Goal: Information Seeking & Learning: Learn about a topic

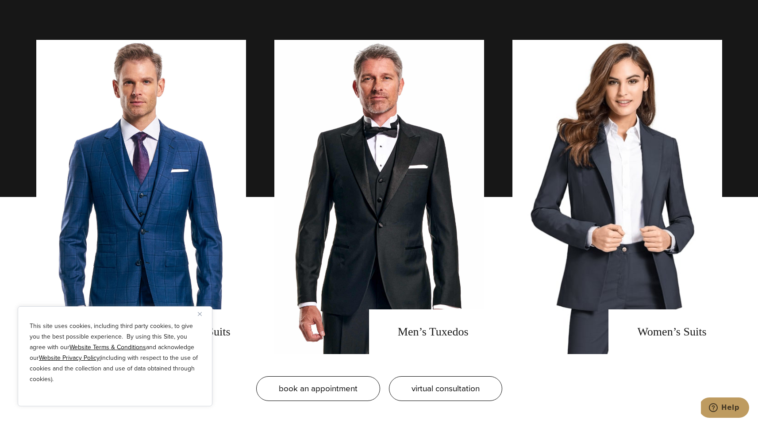
scroll to position [711, 0]
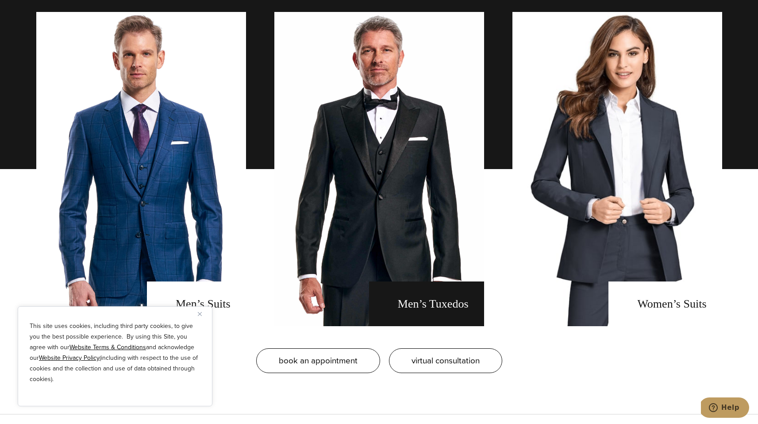
click at [411, 156] on link "men's tuxedos" at bounding box center [379, 169] width 210 height 314
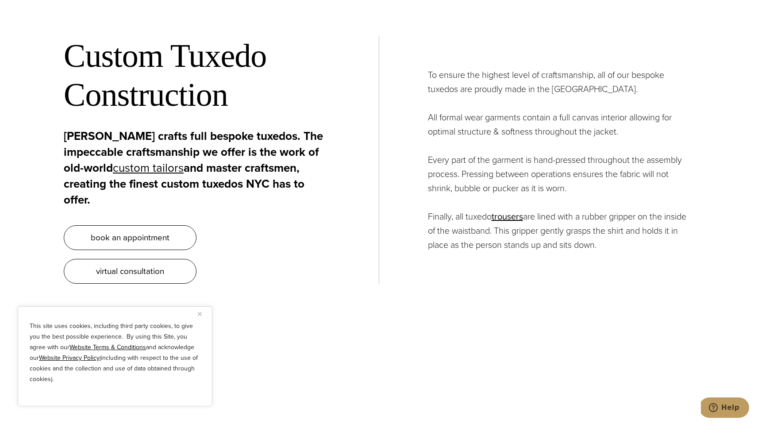
scroll to position [3776, 0]
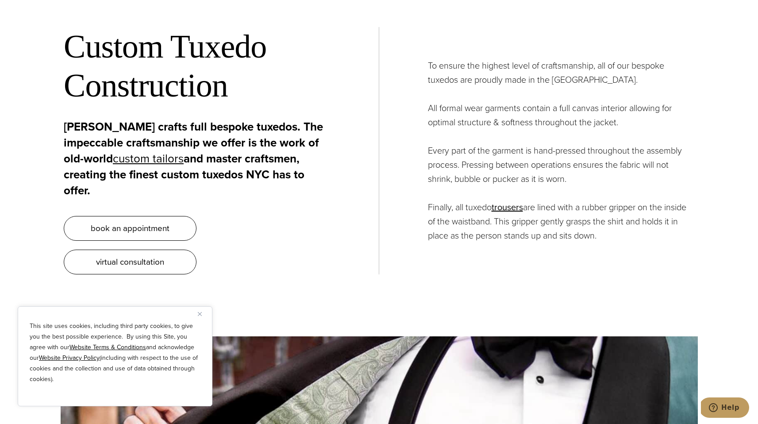
click at [202, 312] on button "Close" at bounding box center [203, 313] width 11 height 11
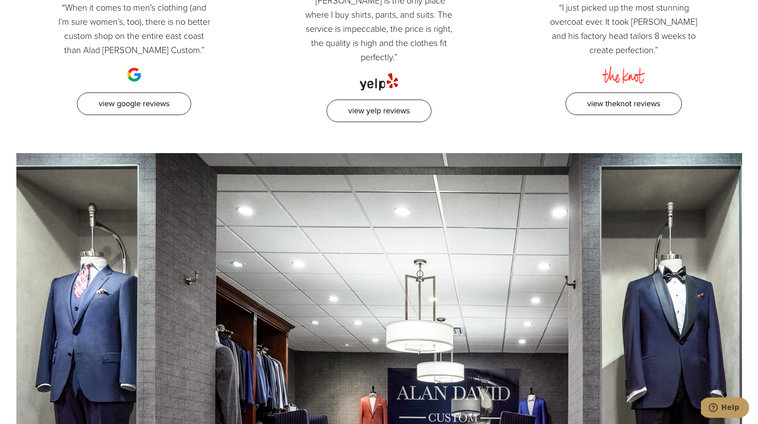
scroll to position [4997, 0]
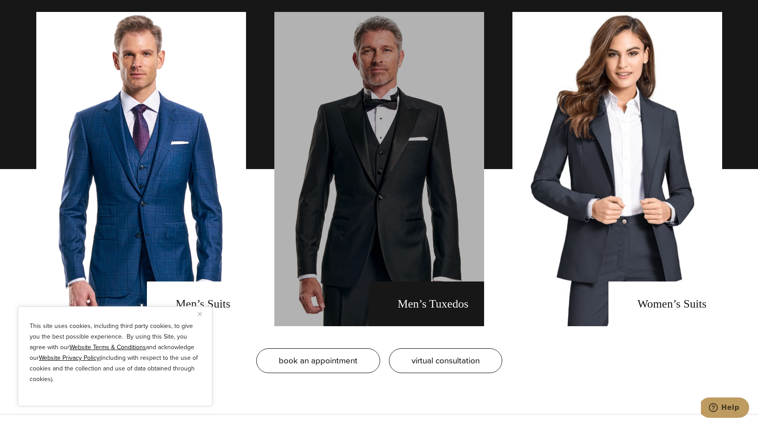
scroll to position [844, 0]
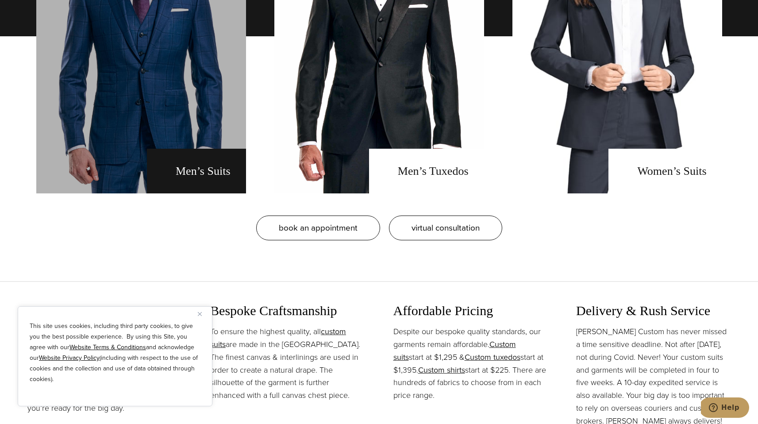
click at [204, 182] on link "men's suits" at bounding box center [141, 36] width 210 height 314
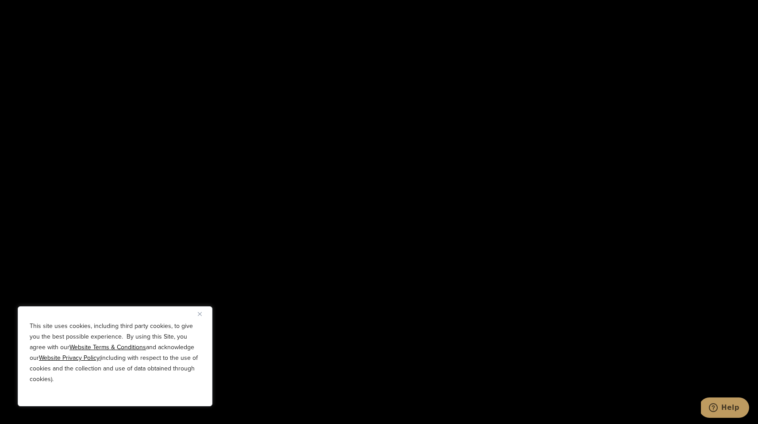
scroll to position [1448, 0]
